Goal: Task Accomplishment & Management: Manage account settings

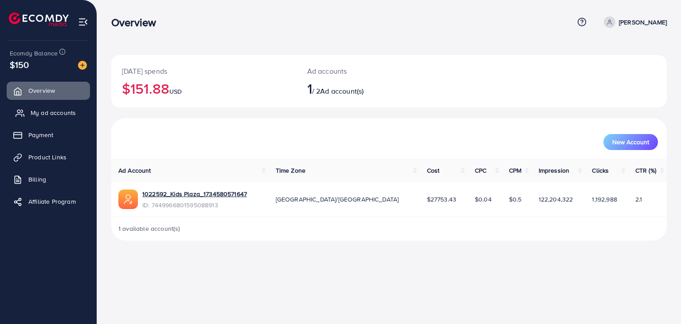
click at [58, 114] on span "My ad accounts" at bounding box center [53, 112] width 45 height 9
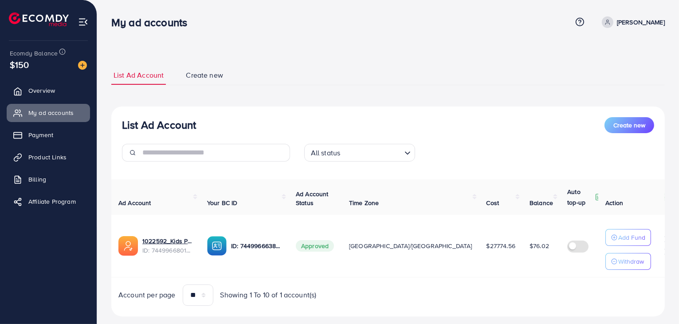
click at [160, 128] on h3 "List Ad Account" at bounding box center [159, 124] width 74 height 13
click at [160, 126] on h3 "List Ad Account" at bounding box center [159, 124] width 74 height 13
click at [161, 126] on h3 "List Ad Account" at bounding box center [159, 124] width 74 height 13
click at [126, 129] on h3 "List Ad Account" at bounding box center [159, 124] width 74 height 13
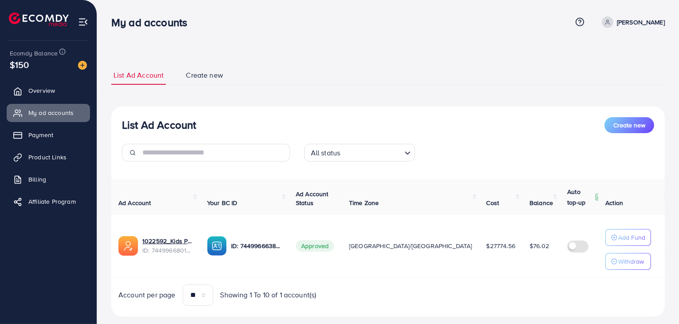
click at [144, 123] on h3 "List Ad Account" at bounding box center [159, 124] width 74 height 13
click at [145, 123] on h3 "List Ad Account" at bounding box center [159, 124] width 74 height 13
click at [147, 122] on h3 "List Ad Account" at bounding box center [159, 124] width 74 height 13
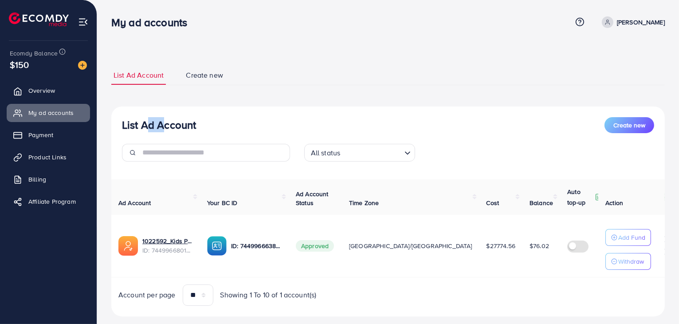
click at [147, 122] on h3 "List Ad Account" at bounding box center [159, 124] width 74 height 13
click at [194, 128] on h3 "List Ad Account" at bounding box center [159, 124] width 74 height 13
click at [184, 125] on h3 "List Ad Account" at bounding box center [159, 124] width 74 height 13
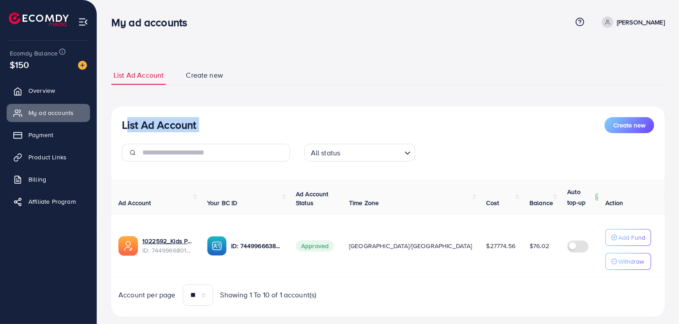
click at [184, 125] on h3 "List Ad Account" at bounding box center [159, 124] width 74 height 13
click at [639, 232] on p "Add Fund" at bounding box center [631, 237] width 27 height 11
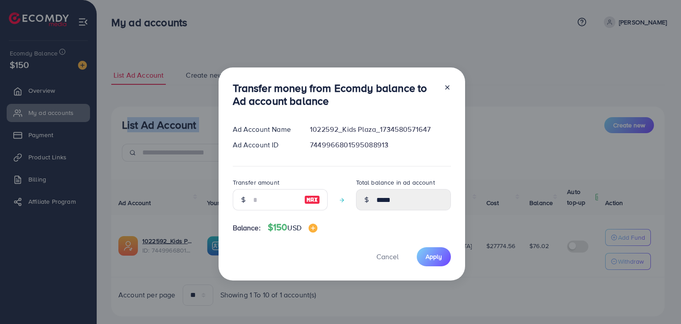
click at [315, 199] on img at bounding box center [312, 199] width 16 height 11
type input "***"
type input "******"
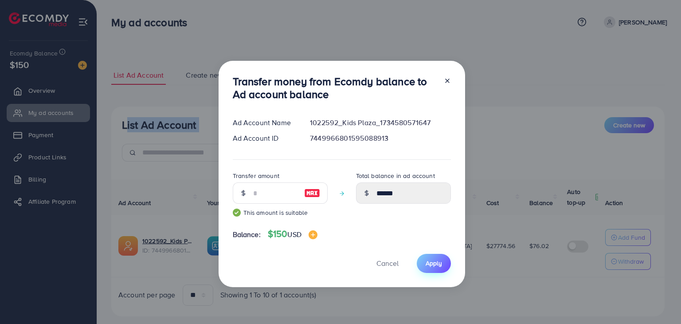
click at [440, 266] on span "Apply" at bounding box center [434, 263] width 16 height 9
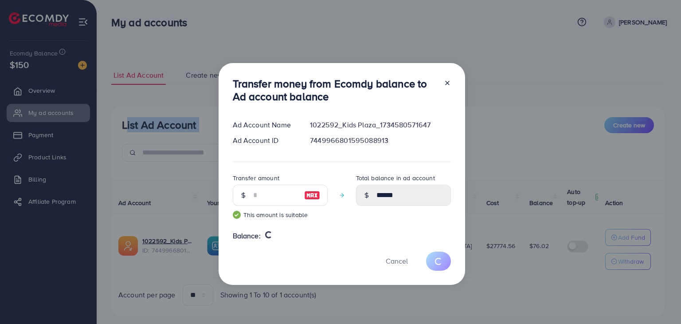
type input "*****"
